Goal: Task Accomplishment & Management: Use online tool/utility

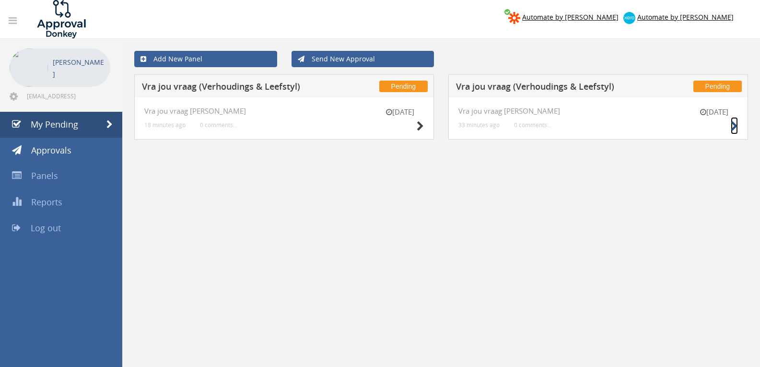
click at [730, 127] on icon at bounding box center [733, 126] width 7 height 10
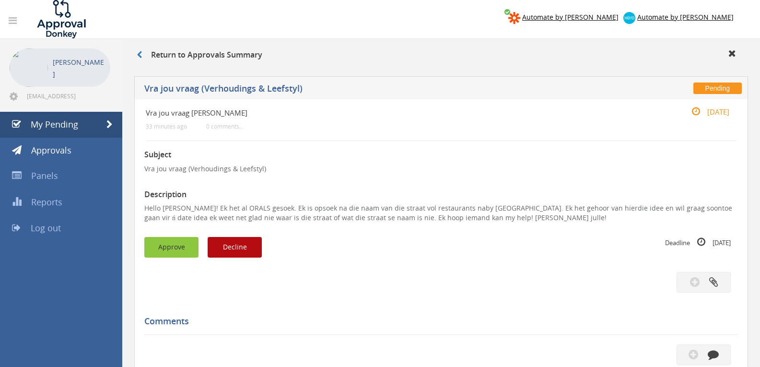
click at [163, 247] on button "Approve" at bounding box center [171, 247] width 54 height 21
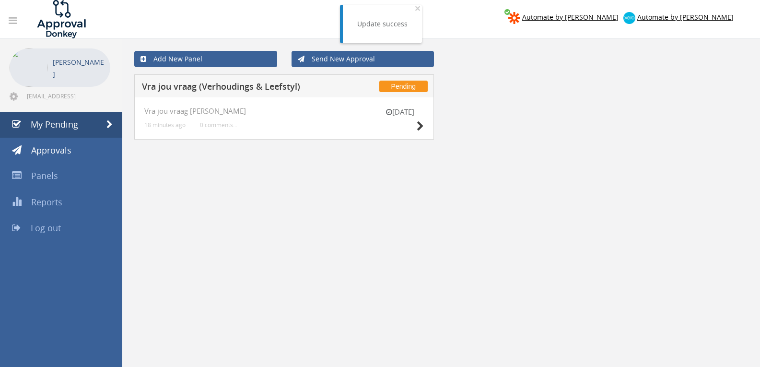
click at [427, 122] on div "[DATE] Vra jou vraag [PERSON_NAME] 18 minutes ago 0 comments..." at bounding box center [284, 118] width 300 height 42
click at [419, 122] on icon at bounding box center [420, 126] width 7 height 10
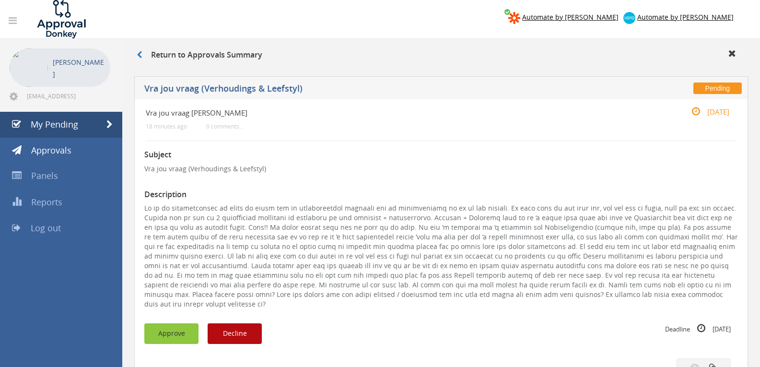
click at [159, 332] on button "Approve" at bounding box center [171, 333] width 54 height 21
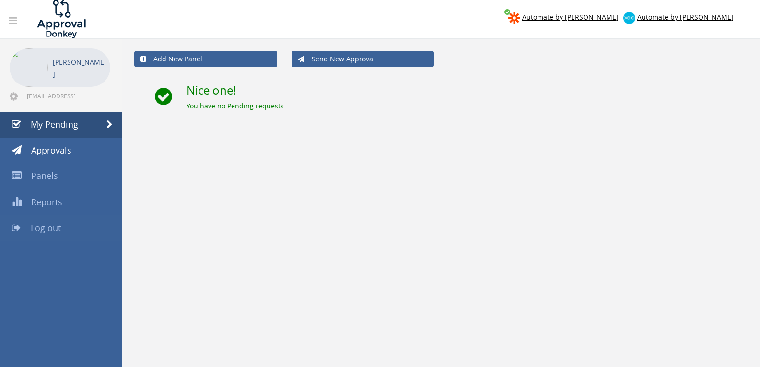
click at [53, 223] on span "Log out" at bounding box center [46, 228] width 30 height 12
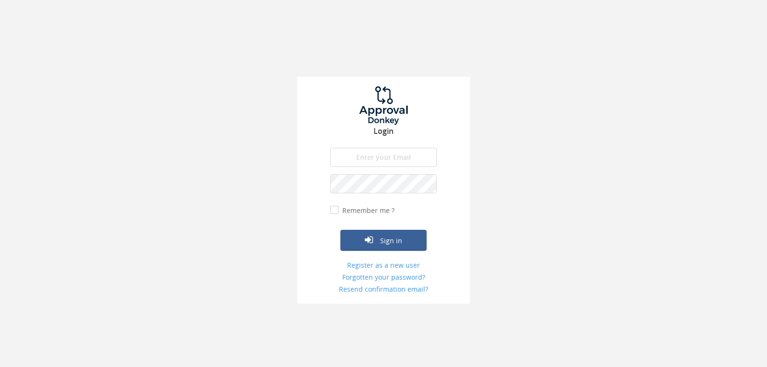
click at [397, 154] on input "email" at bounding box center [383, 157] width 106 height 19
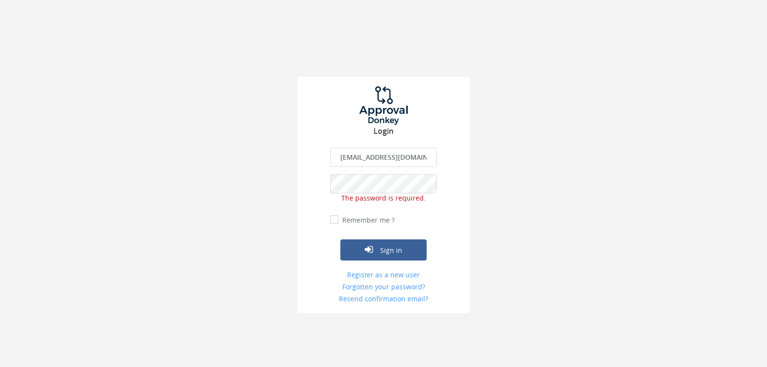
click at [383, 159] on input "[EMAIL_ADDRESS][DOMAIN_NAME]" at bounding box center [383, 157] width 106 height 19
drag, startPoint x: 383, startPoint y: 159, endPoint x: 385, endPoint y: 164, distance: 5.5
click at [385, 164] on input "[EMAIL_ADDRESS][DOMAIN_NAME]" at bounding box center [383, 157] width 106 height 19
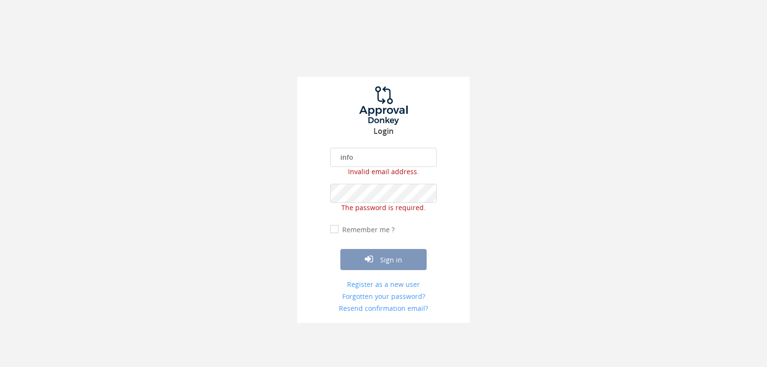
type input "[EMAIL_ADDRESS][DOMAIN_NAME]"
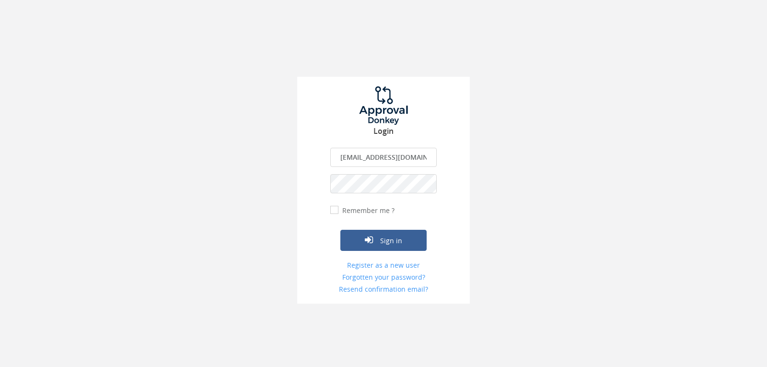
click at [340, 230] on button "Sign in" at bounding box center [383, 240] width 86 height 21
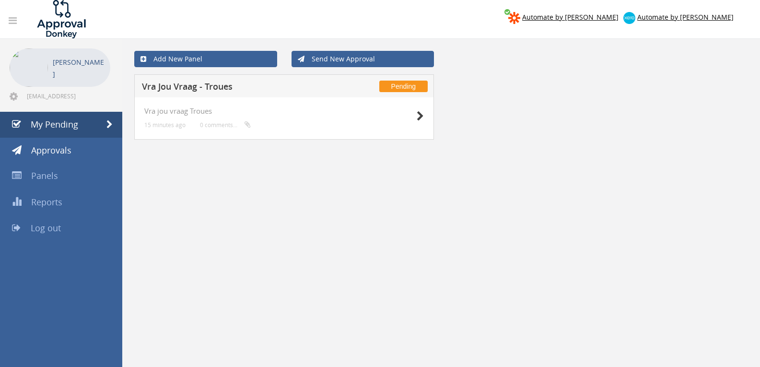
click at [424, 112] on div "Vra jou vraag Troues 15 minutes ago 0 comments..." at bounding box center [284, 118] width 300 height 42
click at [420, 114] on icon at bounding box center [420, 116] width 7 height 10
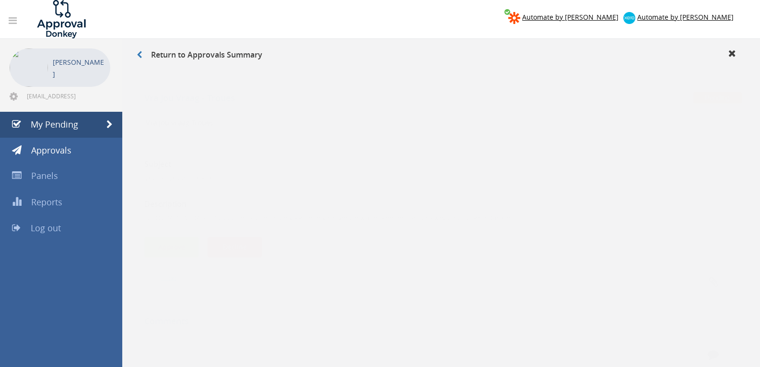
click at [174, 238] on button "Approve" at bounding box center [171, 237] width 54 height 21
